Goal: Task Accomplishment & Management: Manage account settings

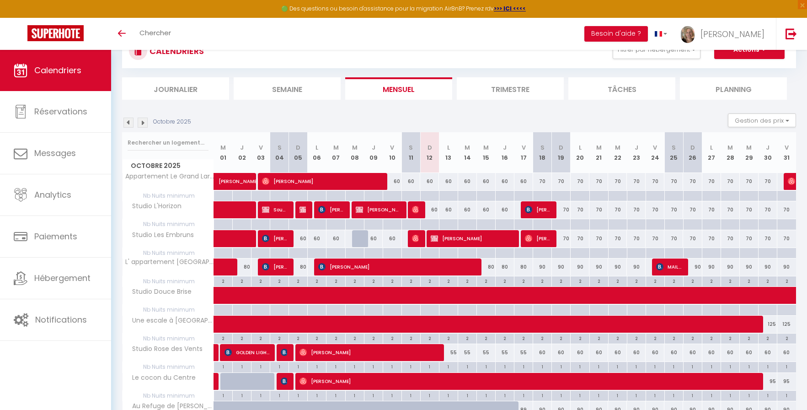
scroll to position [69, 0]
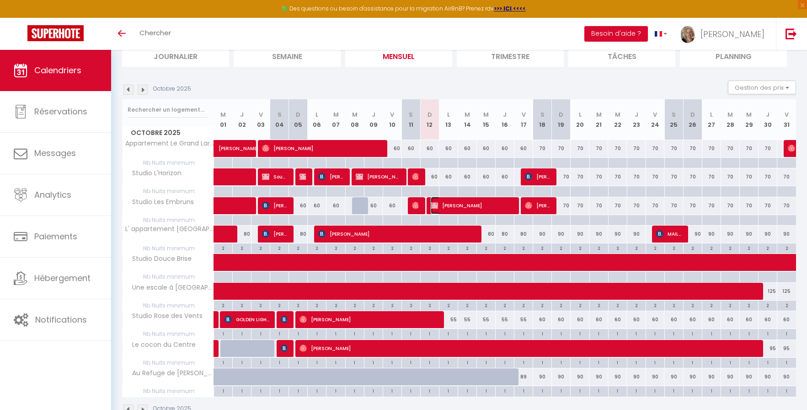
click at [460, 204] on span "[PERSON_NAME]" at bounding box center [472, 205] width 83 height 17
select select "OK"
select select "KO"
select select "0"
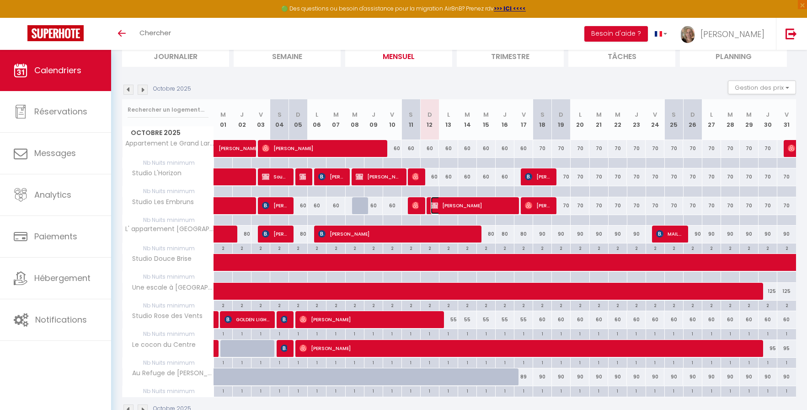
select select "1"
select select
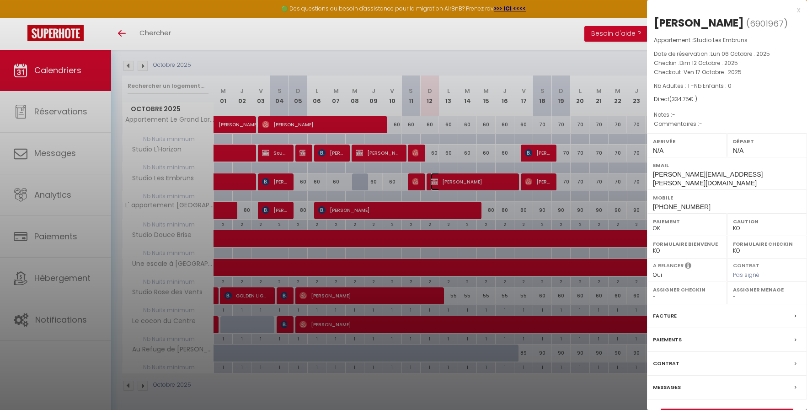
scroll to position [93, 0]
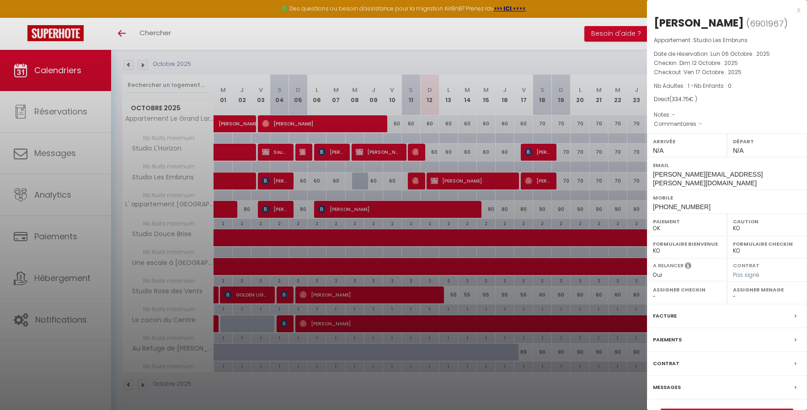
click at [677, 335] on label "Paiements" at bounding box center [667, 340] width 29 height 10
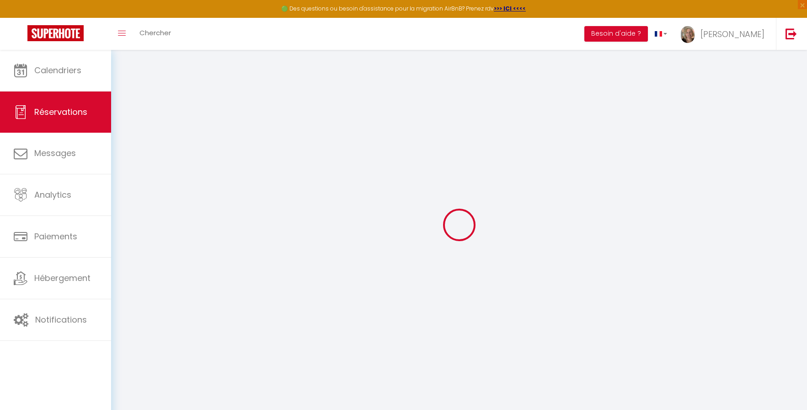
select select
checkbox input "false"
select select
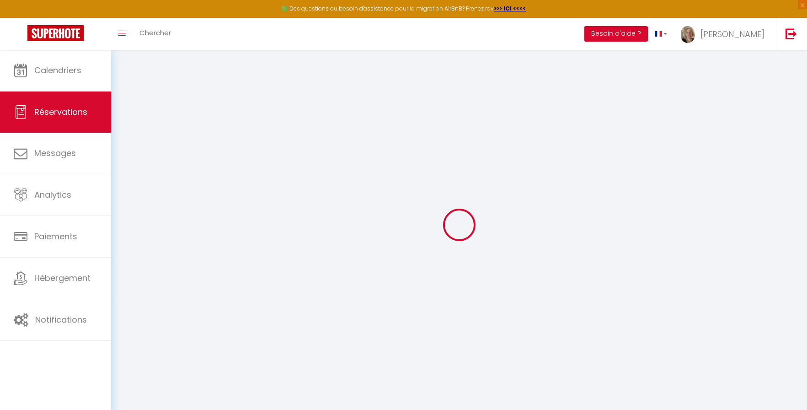
checkbox input "false"
select select
checkbox input "false"
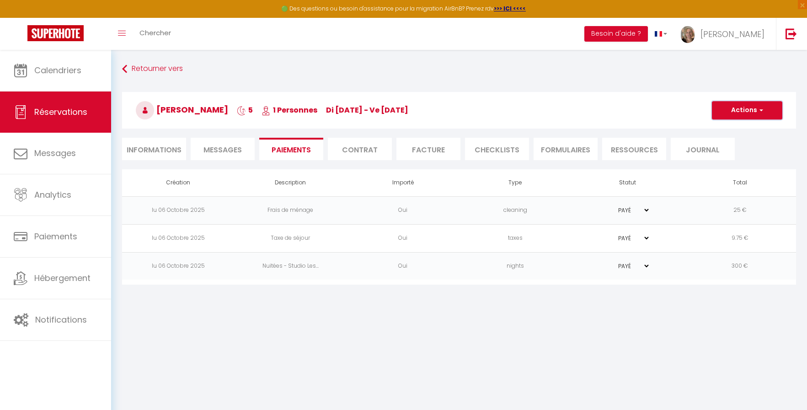
click at [736, 107] on button "Actions" at bounding box center [747, 110] width 70 height 18
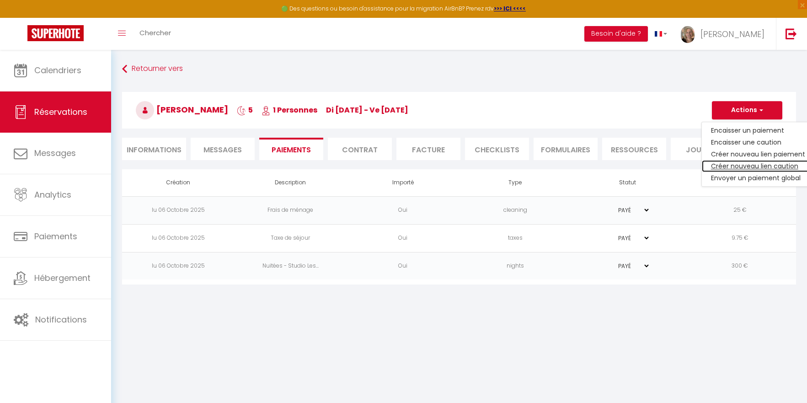
click at [723, 165] on link "Créer nouveau lien caution" at bounding box center [758, 166] width 112 height 12
select select "nights"
type input "[PERSON_NAME][EMAIL_ADDRESS][PERSON_NAME][DOMAIN_NAME]"
select select "10850"
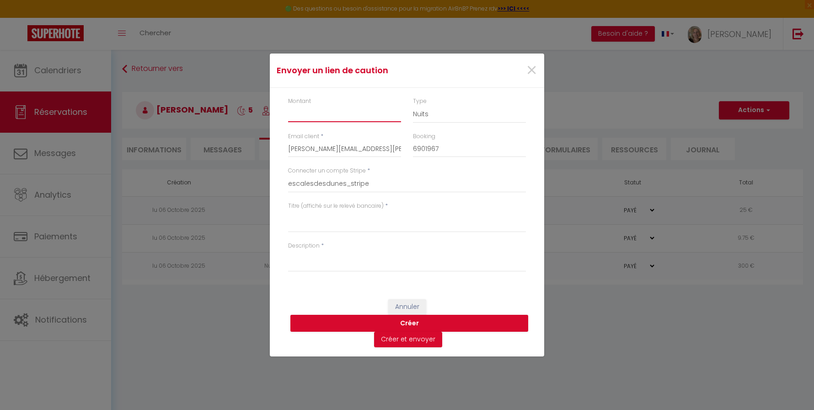
click at [319, 117] on input "Montant" at bounding box center [344, 114] width 113 height 16
type input "300"
click at [309, 217] on textarea "Titre (affiché sur le relevé bancaire)" at bounding box center [407, 221] width 238 height 22
type textarea "caution non débitée"
click at [312, 259] on textarea "Description" at bounding box center [407, 261] width 238 height 22
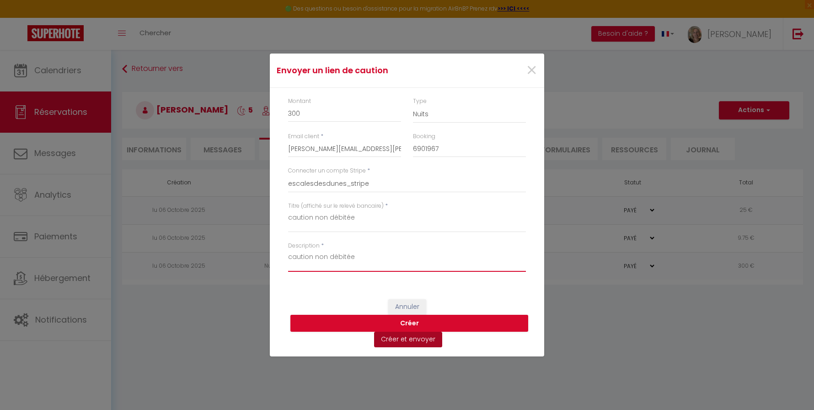
type textarea "caution non débitée"
click at [402, 340] on button "Créer et envoyer" at bounding box center [408, 339] width 68 height 16
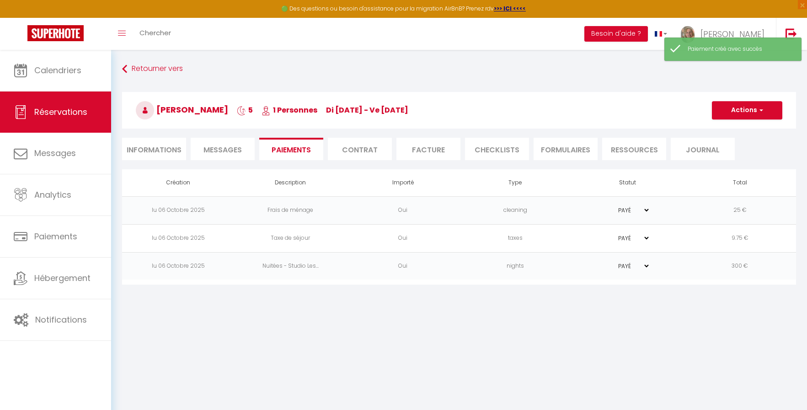
select select "fr"
type input "[PERSON_NAME][EMAIL_ADDRESS][PERSON_NAME][DOMAIN_NAME]"
type input "Demande de dépôt"
type textarea "Bonjour, Nous vous invitons à cliquer sur le lien ci-dessous pour effectuer le …"
select select "0"
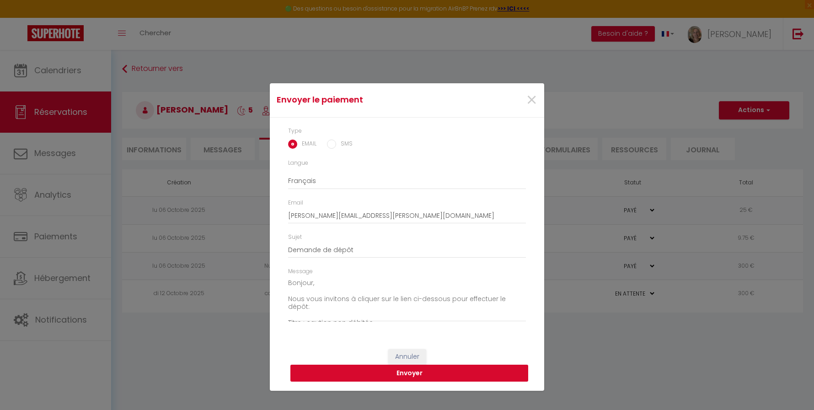
click at [395, 375] on button "Envoyer" at bounding box center [409, 372] width 238 height 17
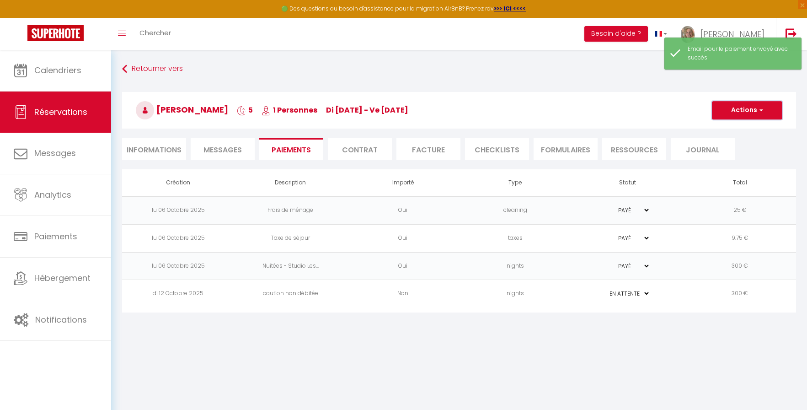
click at [741, 110] on button "Actions" at bounding box center [747, 110] width 70 height 18
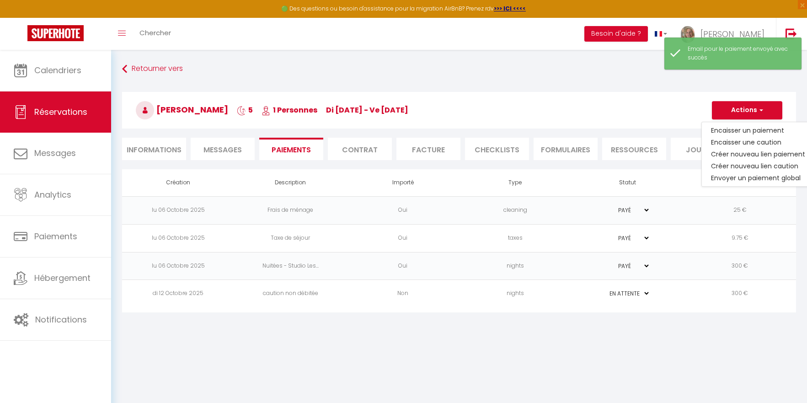
click at [630, 377] on body "🟢 Des questions ou besoin d'assistance pour la migration AirBnB? Prenez rdv >>>…" at bounding box center [403, 251] width 807 height 403
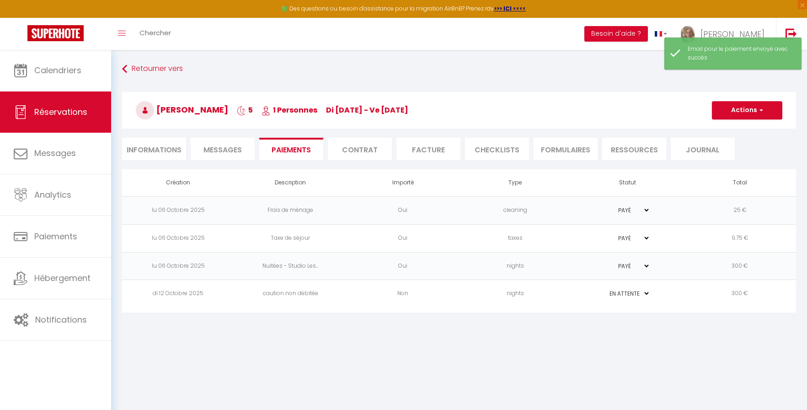
click at [624, 294] on select "PAYÉ EN ATTENTE" at bounding box center [627, 293] width 46 height 9
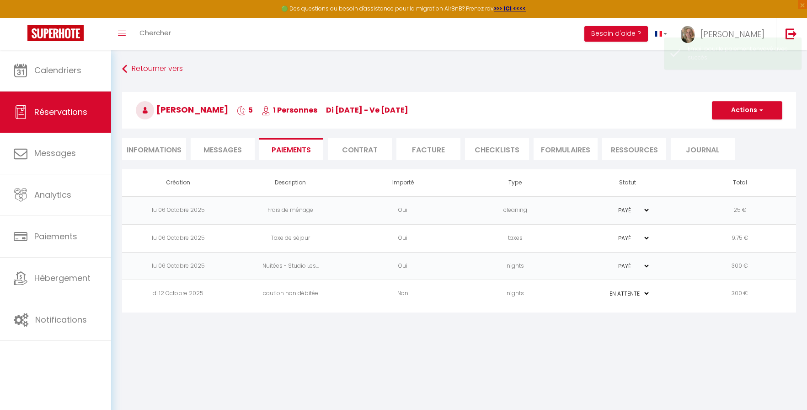
click at [604, 289] on select "PAYÉ EN ATTENTE" at bounding box center [627, 293] width 46 height 9
click at [492, 299] on td "nights" at bounding box center [515, 294] width 112 height 28
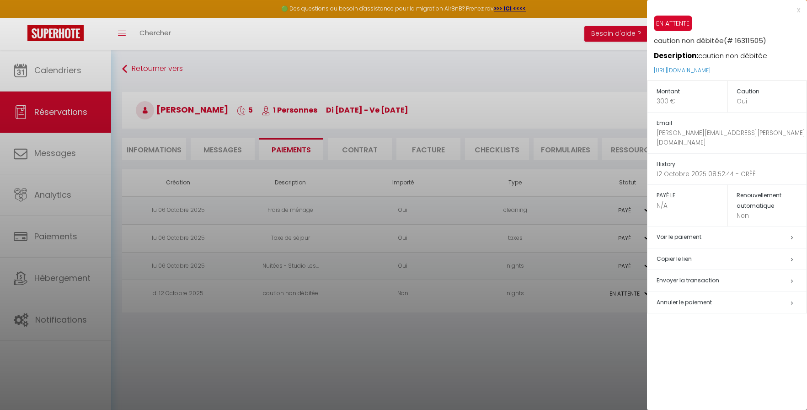
click at [691, 276] on span "Envoyer la transaction" at bounding box center [688, 280] width 63 height 8
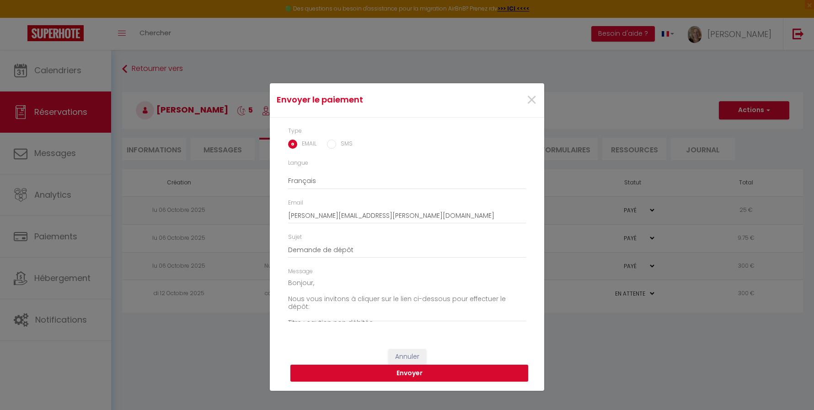
click at [332, 144] on input "SMS" at bounding box center [331, 143] width 9 height 9
radio input "true"
radio input "false"
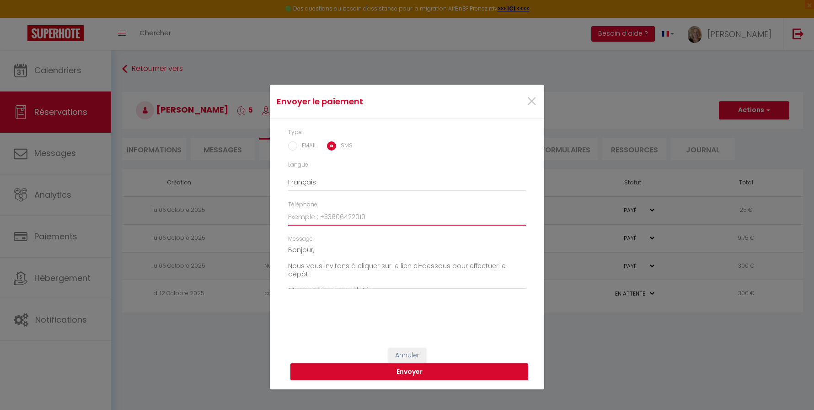
click at [298, 214] on input "Téléphone" at bounding box center [407, 217] width 238 height 16
type input "0632558130"
click at [380, 370] on button "Envoyer" at bounding box center [409, 371] width 238 height 17
